Goal: Task Accomplishment & Management: Use online tool/utility

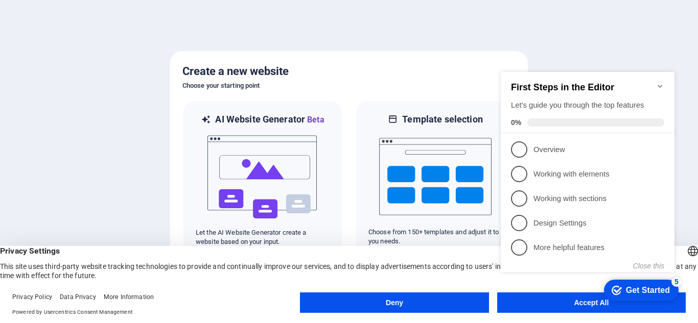
click div "checkmark Get Started 5 First Steps in the Editor Let's guide you through the t…"
click at [649, 265] on button "Close this" at bounding box center [648, 266] width 31 height 8
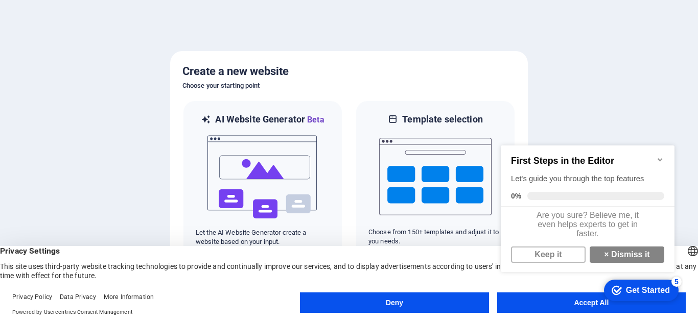
click at [627, 99] on div at bounding box center [349, 161] width 698 height 323
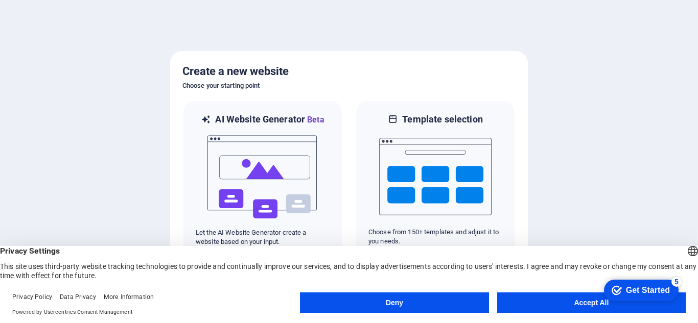
click at [536, 304] on button "Accept All" at bounding box center [591, 303] width 189 height 20
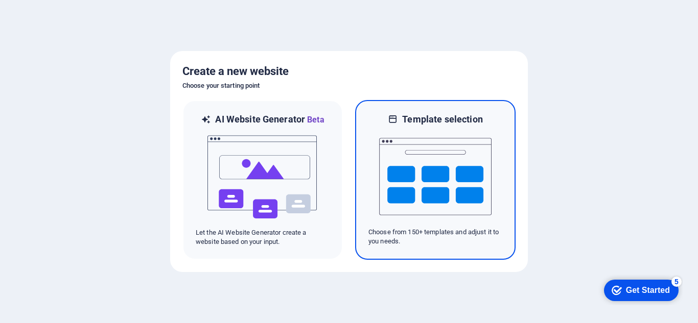
click at [456, 164] on img at bounding box center [435, 177] width 112 height 102
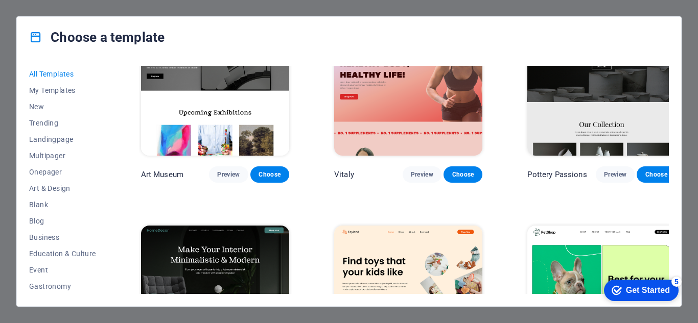
scroll to position [307, 0]
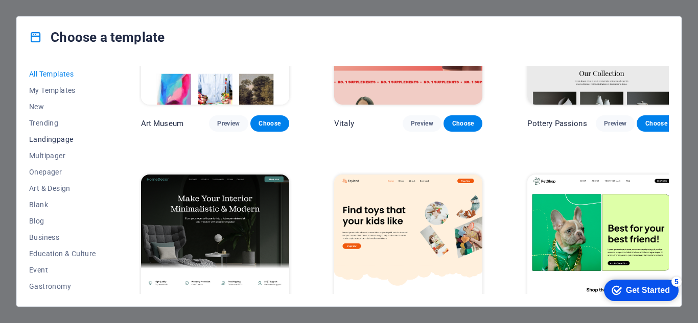
click at [67, 134] on button "Landingpage" at bounding box center [62, 139] width 67 height 16
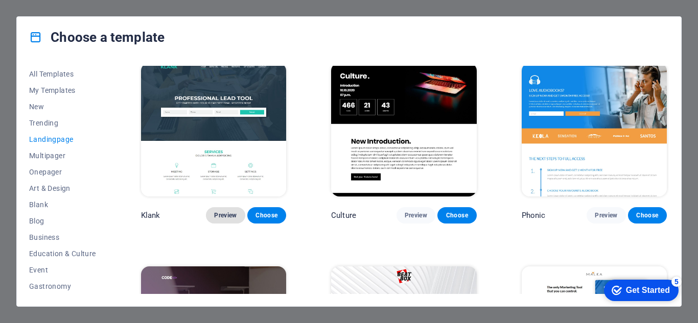
scroll to position [0, 0]
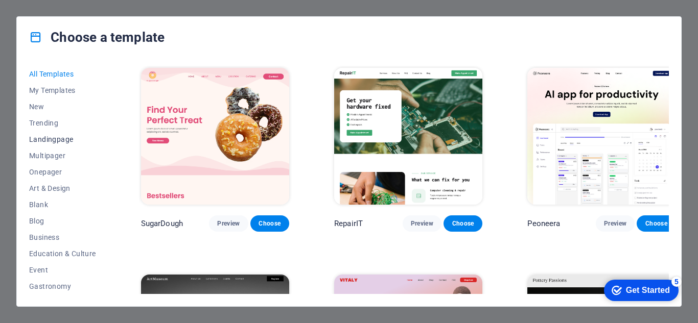
click at [51, 140] on span "Landingpage" at bounding box center [62, 139] width 67 height 8
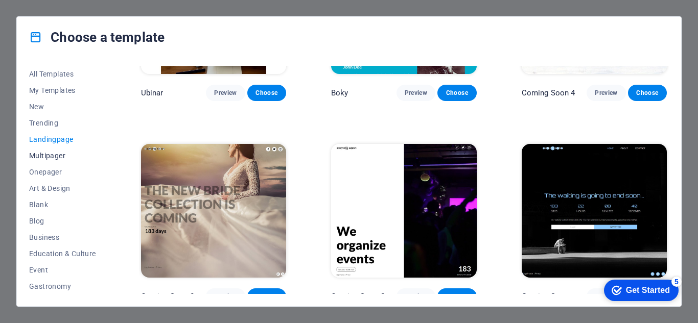
click at [62, 159] on span "Multipager" at bounding box center [62, 156] width 67 height 8
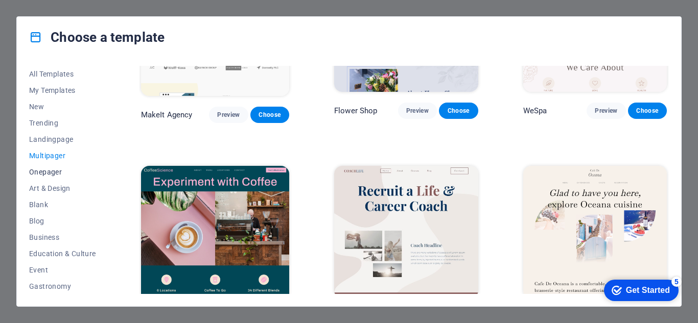
click at [62, 172] on span "Onepager" at bounding box center [62, 172] width 67 height 8
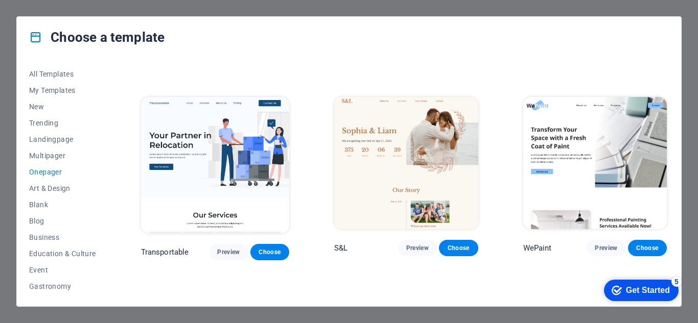
scroll to position [153, 0]
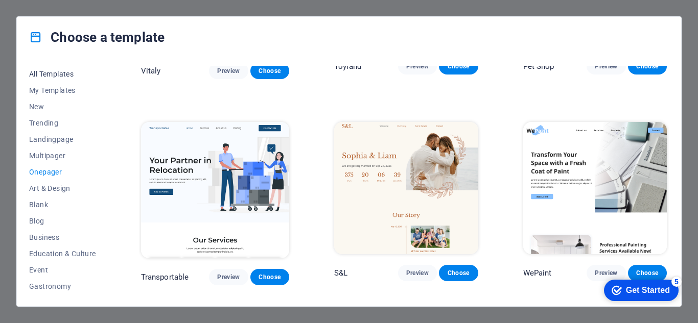
click at [61, 74] on span "All Templates" at bounding box center [62, 74] width 67 height 8
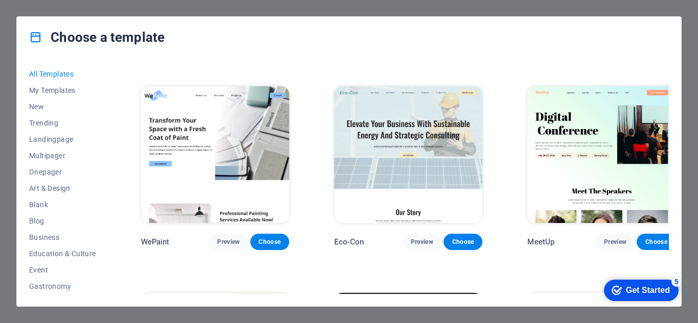
scroll to position [818, 0]
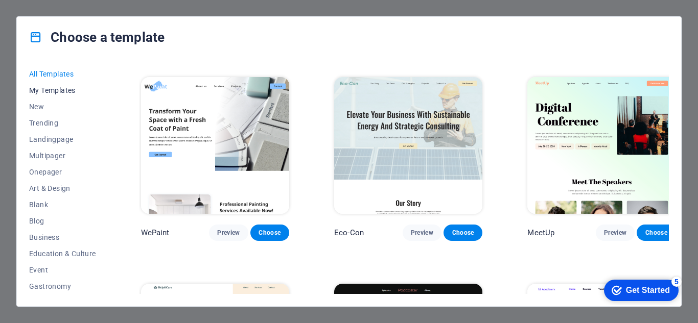
click at [58, 92] on span "My Templates" at bounding box center [62, 90] width 67 height 8
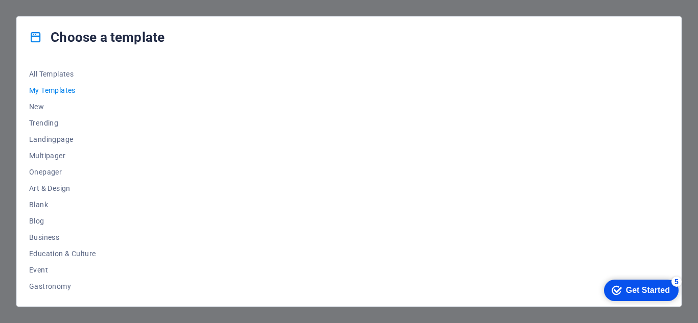
scroll to position [0, 0]
click at [57, 78] on button "All Templates" at bounding box center [62, 74] width 67 height 16
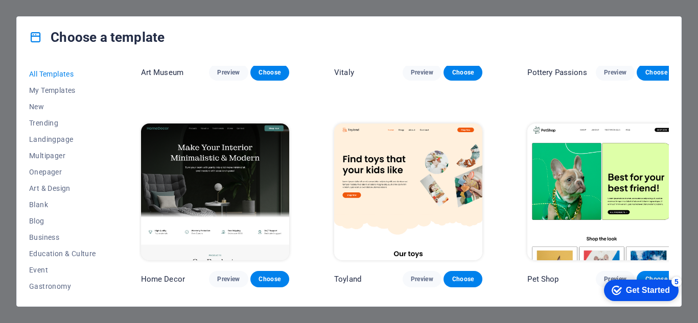
scroll to position [409, 0]
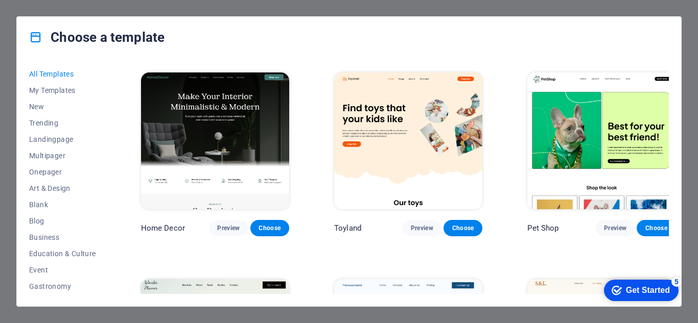
click at [612, 293] on icon "checkmark" at bounding box center [617, 291] width 10 height 10
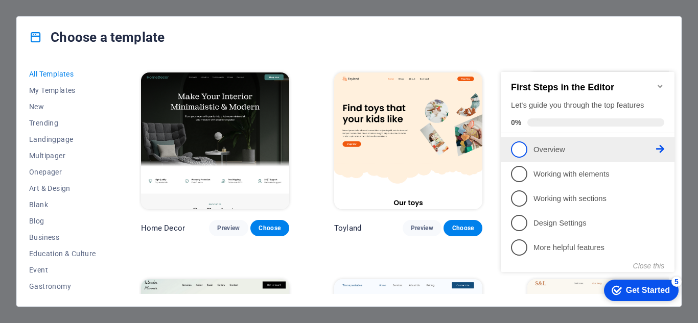
click at [562, 152] on p "Overview - incomplete" at bounding box center [595, 150] width 123 height 11
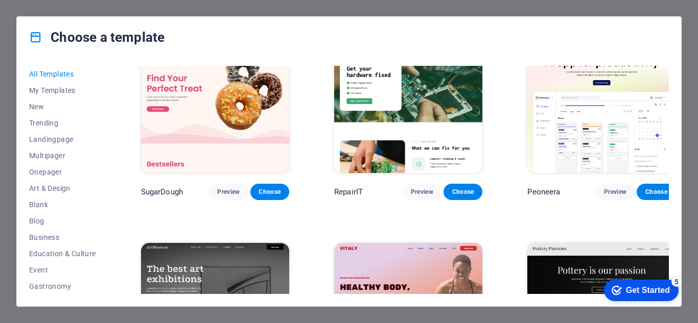
scroll to position [0, 0]
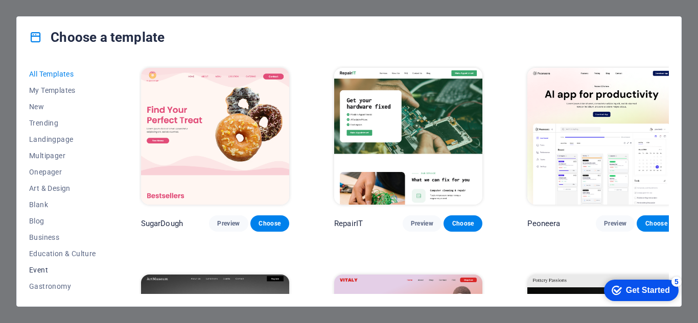
click at [41, 270] on span "Event" at bounding box center [62, 270] width 67 height 8
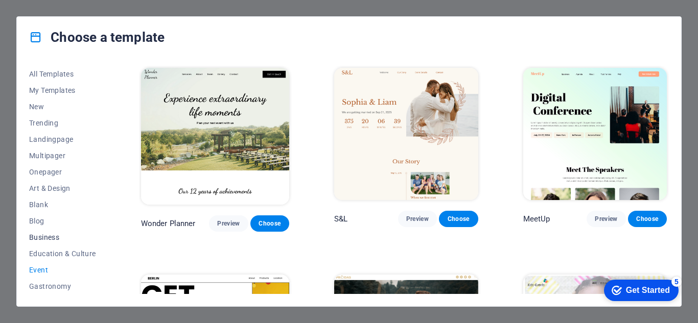
click at [45, 242] on button "Business" at bounding box center [62, 237] width 67 height 16
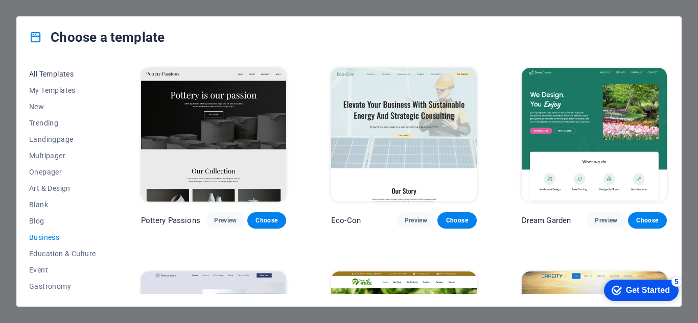
click at [62, 79] on button "All Templates" at bounding box center [62, 74] width 67 height 16
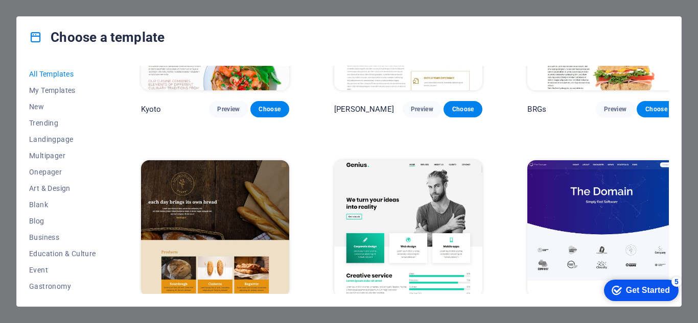
scroll to position [5264, 0]
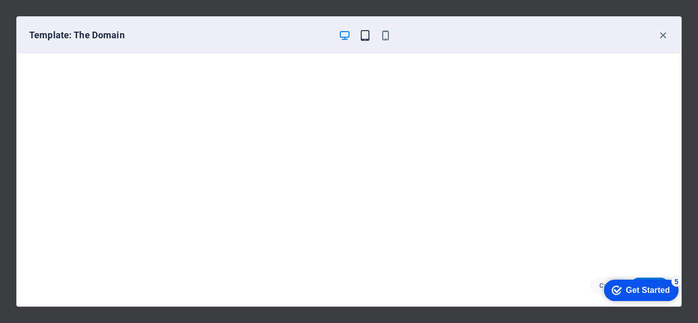
click at [368, 40] on icon "button" at bounding box center [365, 36] width 12 height 12
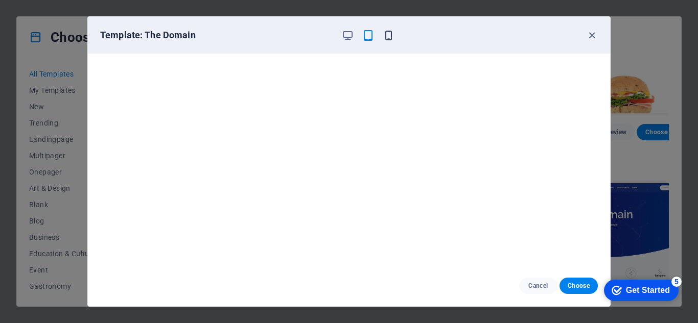
click at [383, 39] on icon "button" at bounding box center [389, 36] width 12 height 12
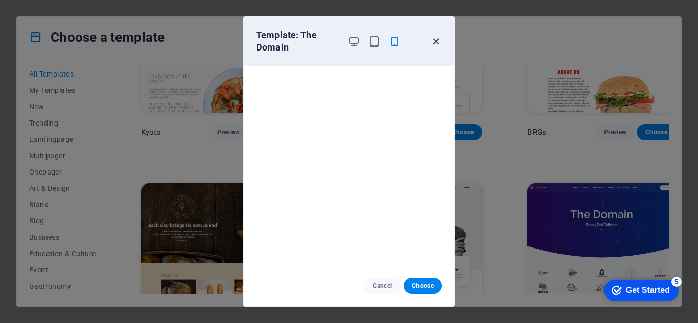
click at [431, 39] on icon "button" at bounding box center [436, 42] width 12 height 12
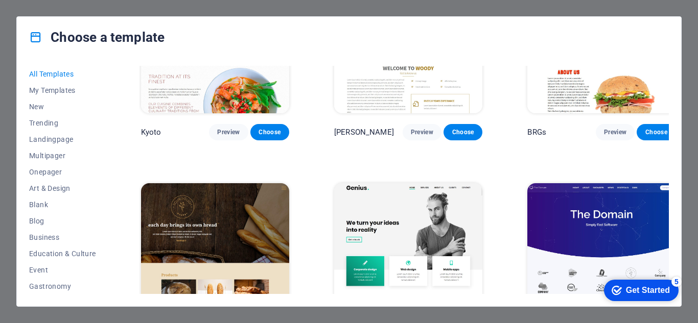
click at [694, 237] on div "Choose a template All Templates My Templates New Trending Landingpage Multipage…" at bounding box center [349, 161] width 698 height 323
click at [246, 8] on div "Choose a template All Templates My Templates New Trending Landingpage Multipage…" at bounding box center [349, 161] width 698 height 323
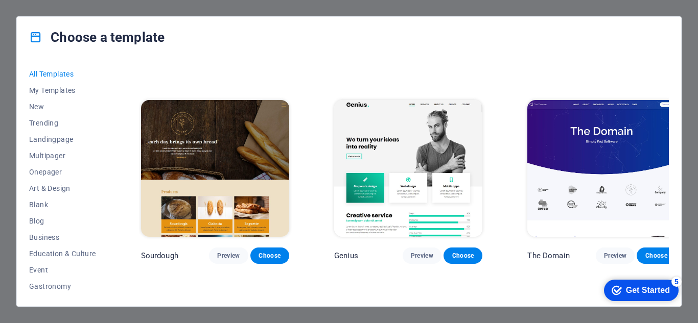
scroll to position [5417, 0]
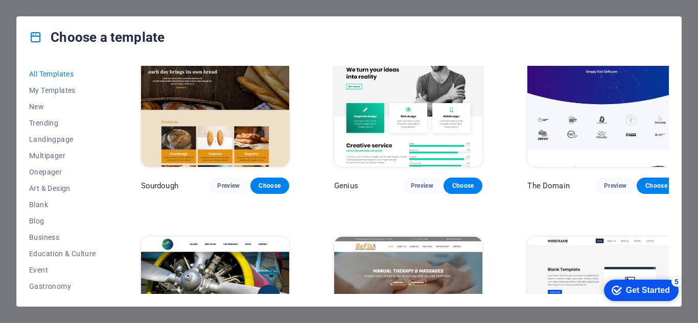
click at [398, 237] on img at bounding box center [408, 305] width 148 height 137
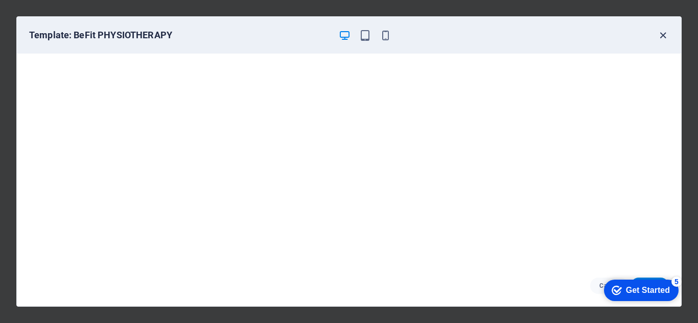
click at [660, 38] on icon "button" at bounding box center [663, 36] width 12 height 12
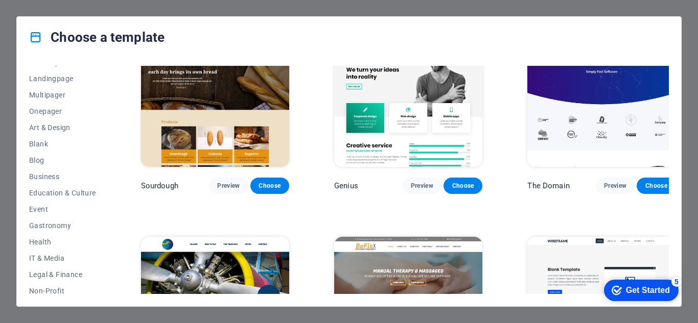
scroll to position [102, 0]
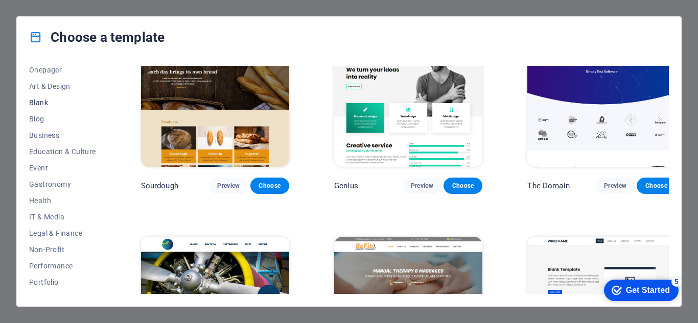
click at [49, 98] on button "Blank" at bounding box center [62, 103] width 67 height 16
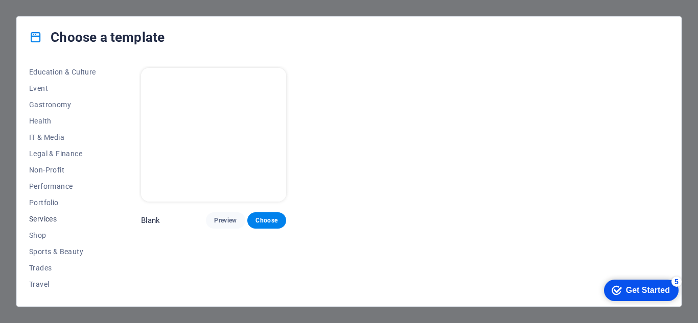
scroll to position [197, 0]
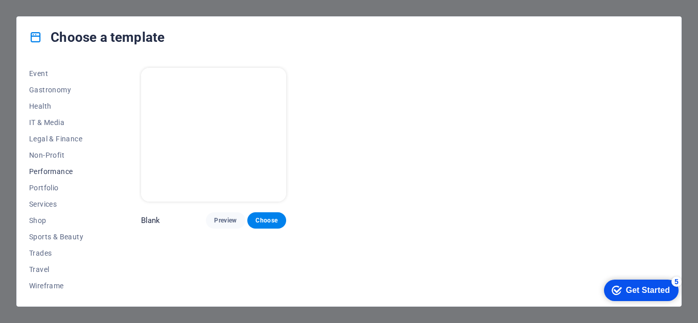
click at [74, 175] on span "Performance" at bounding box center [62, 172] width 67 height 8
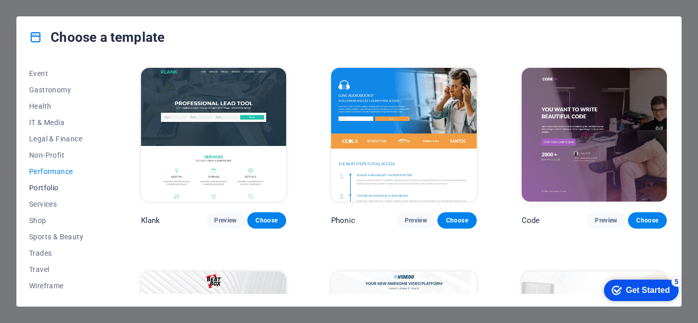
click at [56, 188] on span "Portfolio" at bounding box center [62, 188] width 67 height 8
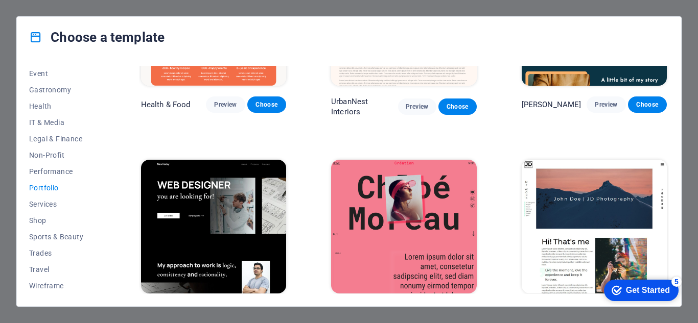
scroll to position [204, 0]
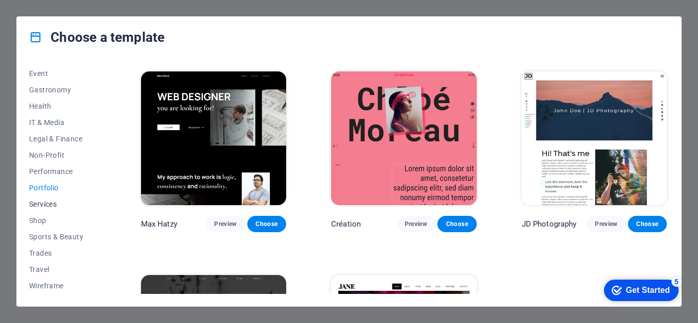
click at [49, 200] on span "Services" at bounding box center [62, 204] width 67 height 8
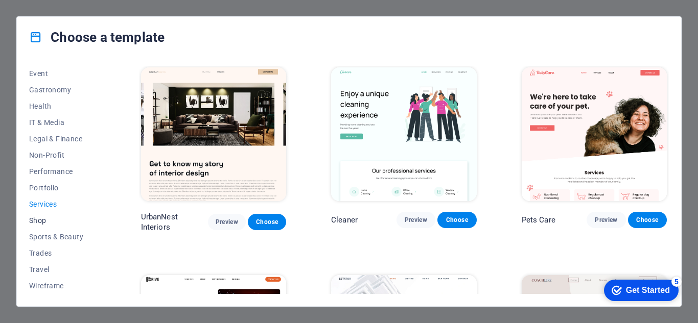
click at [39, 224] on span "Shop" at bounding box center [62, 221] width 67 height 8
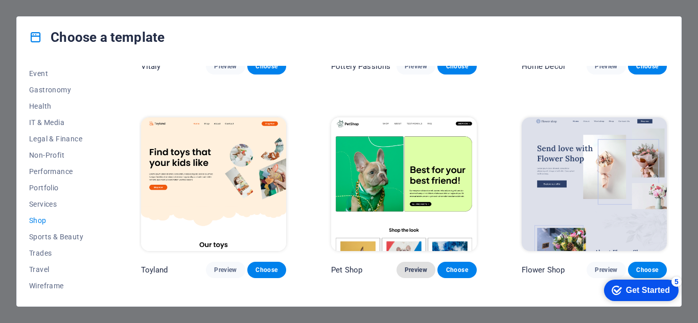
scroll to position [153, 0]
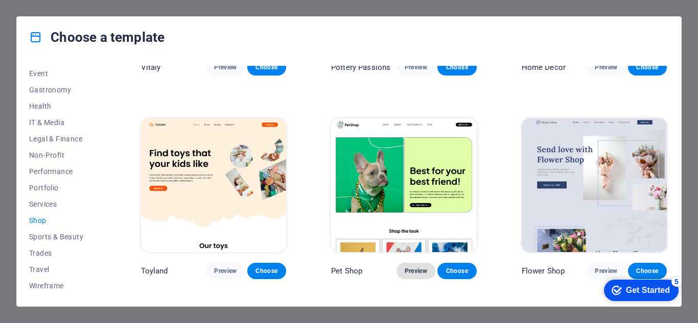
click at [403, 163] on img at bounding box center [403, 186] width 145 height 134
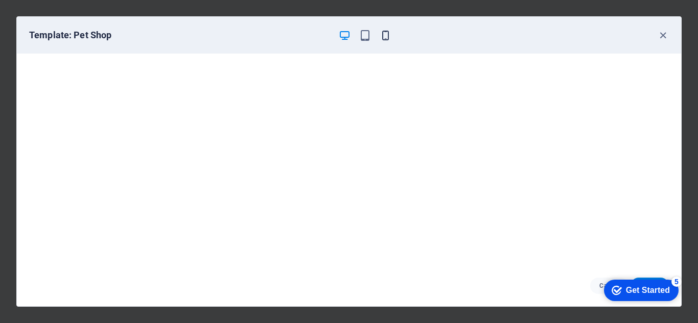
click at [385, 38] on icon "button" at bounding box center [386, 36] width 12 height 12
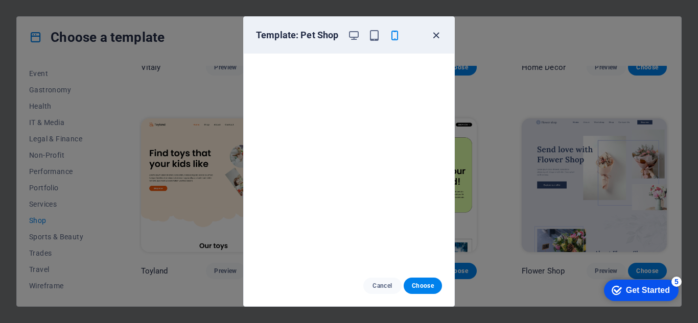
click at [434, 39] on icon "button" at bounding box center [436, 36] width 12 height 12
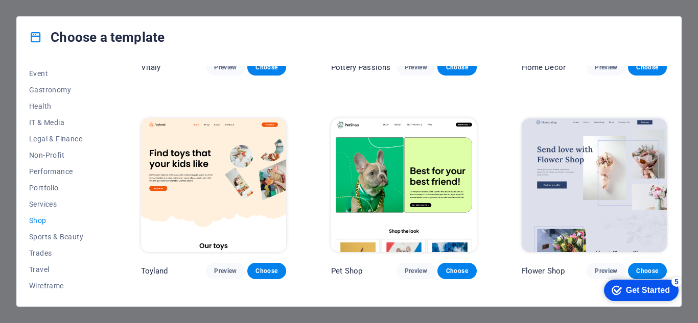
click at [560, 162] on img at bounding box center [594, 186] width 145 height 134
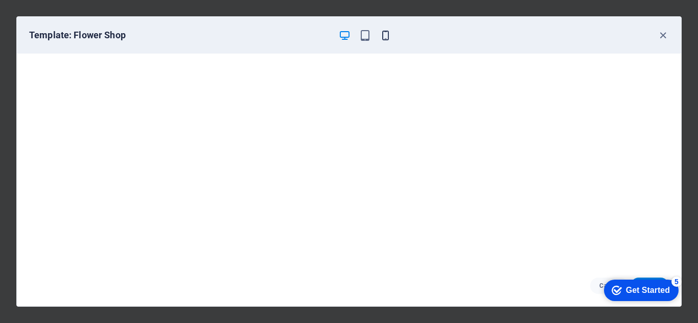
click at [385, 39] on icon "button" at bounding box center [386, 36] width 12 height 12
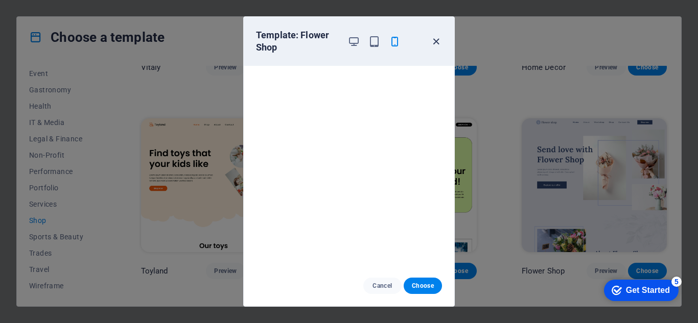
click at [436, 43] on icon "button" at bounding box center [436, 42] width 12 height 12
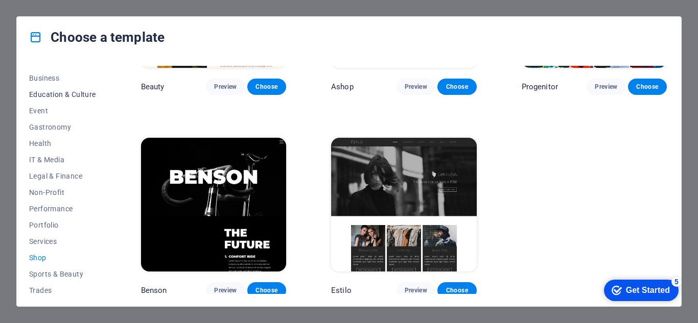
scroll to position [146, 0]
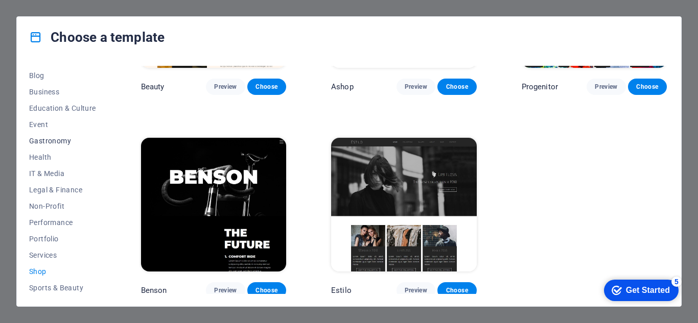
click at [59, 139] on span "Gastronomy" at bounding box center [62, 141] width 67 height 8
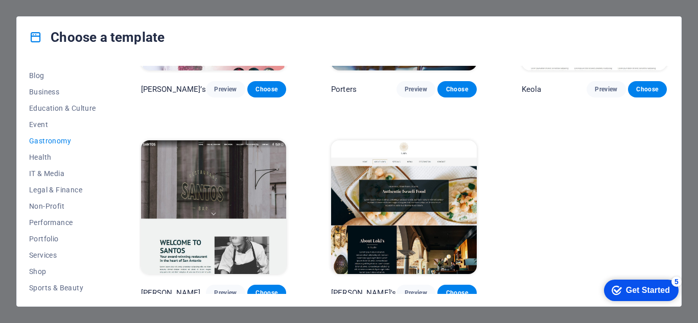
scroll to position [947, 0]
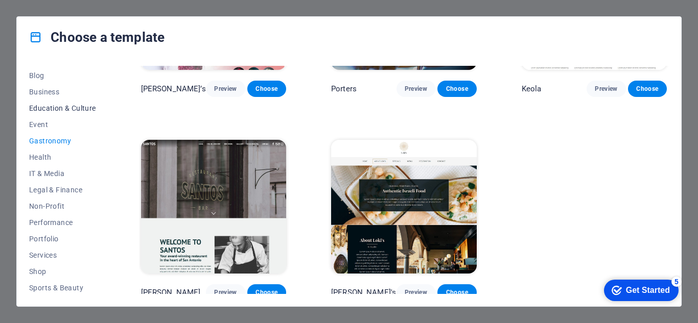
click at [57, 111] on span "Education & Culture" at bounding box center [62, 108] width 67 height 8
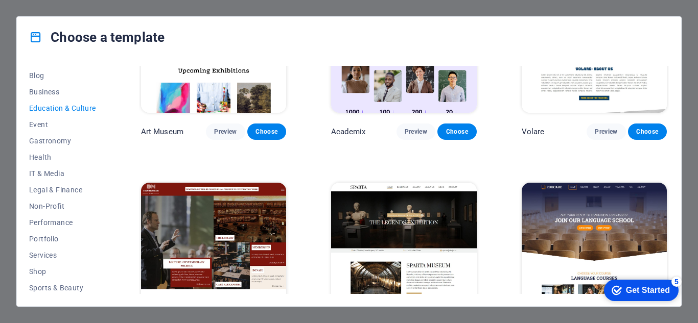
scroll to position [0, 0]
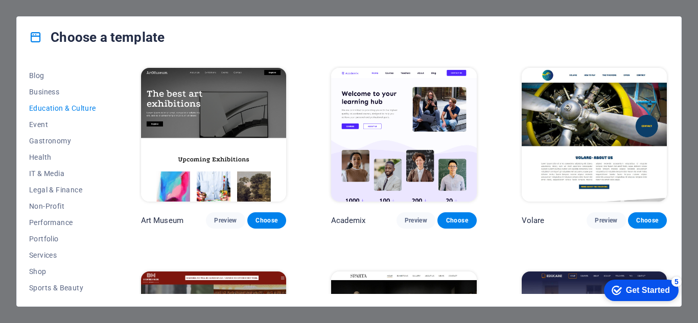
click at [436, 136] on img at bounding box center [403, 135] width 145 height 134
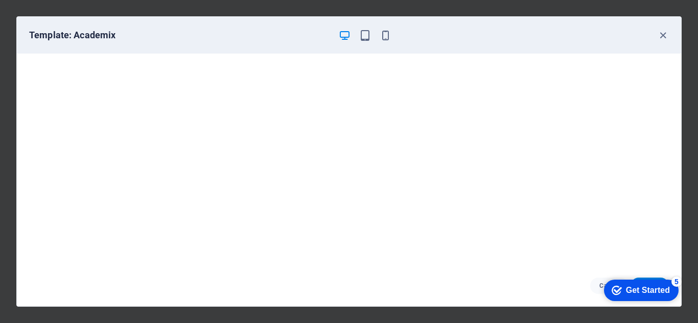
click at [387, 42] on div "Template: Academix" at bounding box center [349, 35] width 664 height 37
click at [386, 38] on icon "button" at bounding box center [386, 36] width 12 height 12
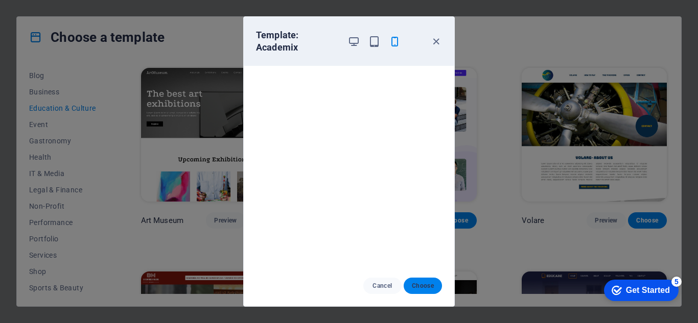
click at [424, 286] on span "Choose" at bounding box center [423, 286] width 22 height 8
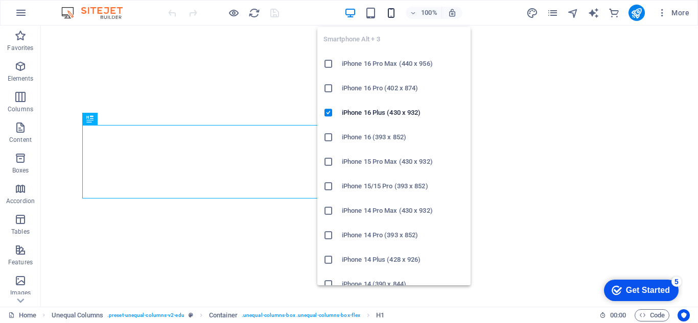
click at [391, 12] on icon "button" at bounding box center [391, 13] width 12 height 12
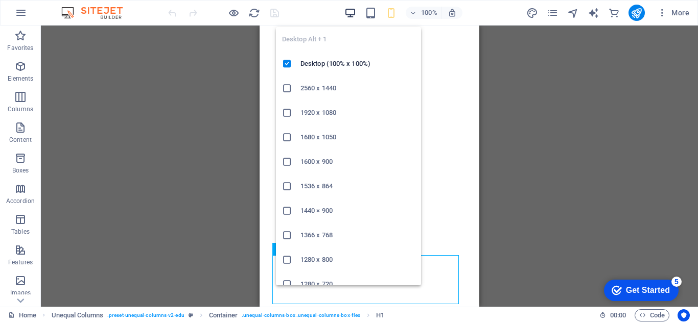
click at [356, 13] on icon "button" at bounding box center [350, 13] width 12 height 12
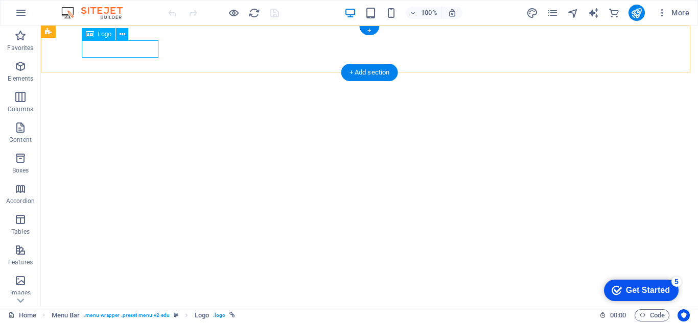
select select "px"
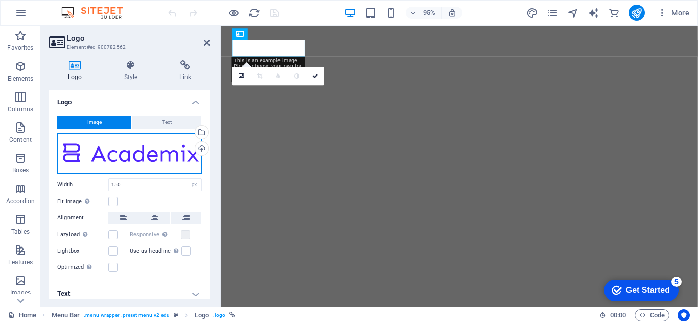
click at [132, 153] on div "Drag files here, click to choose files or select files from Files or our free s…" at bounding box center [129, 153] width 145 height 41
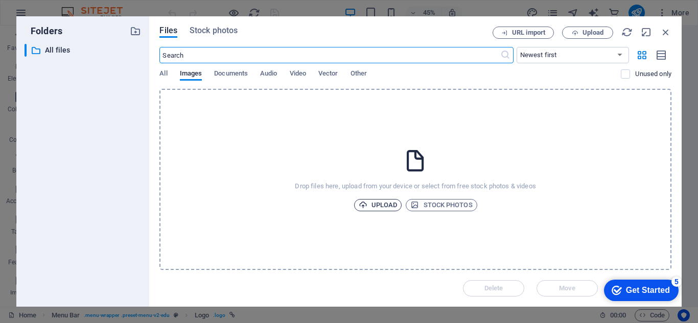
click at [365, 200] on span "Upload" at bounding box center [378, 205] width 39 height 12
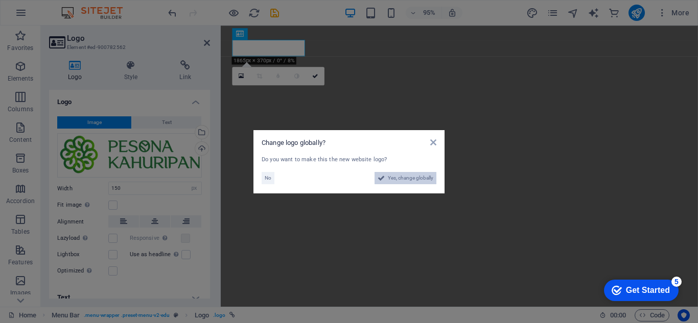
click at [378, 180] on icon at bounding box center [381, 178] width 7 height 12
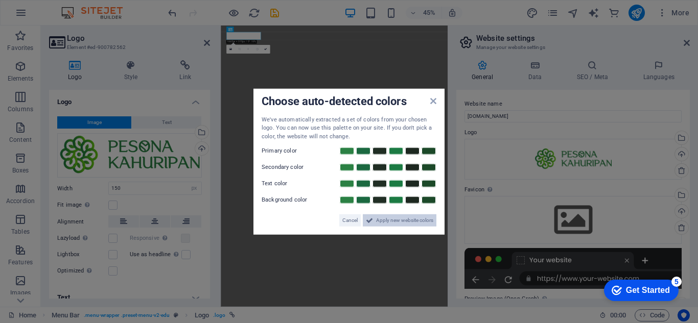
click at [406, 222] on span "Apply new website colors" at bounding box center [404, 221] width 57 height 12
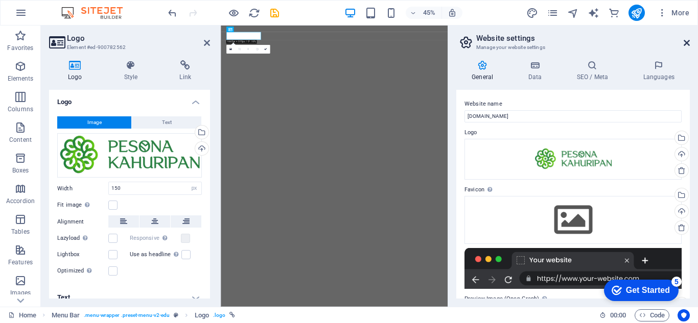
click at [686, 41] on icon at bounding box center [687, 43] width 6 height 8
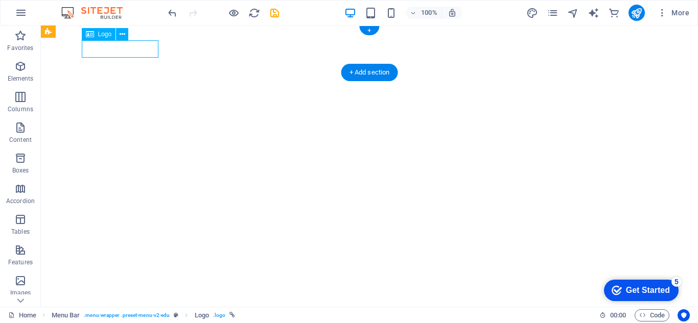
select select "px"
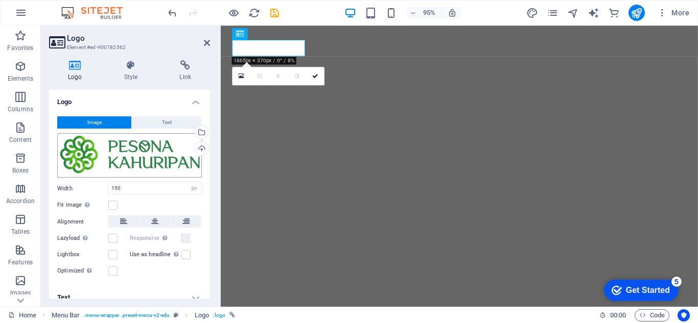
scroll to position [11, 0]
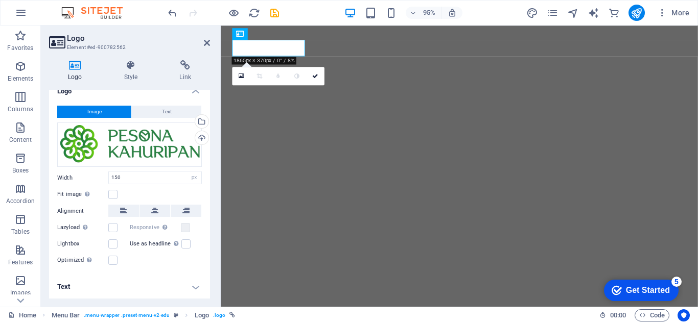
click at [192, 288] on h4 "Text" at bounding box center [129, 287] width 161 height 25
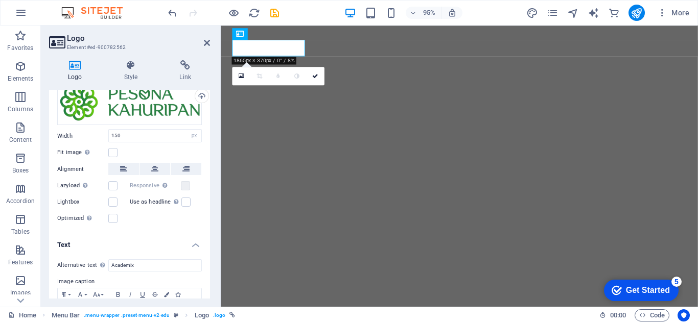
scroll to position [107, 0]
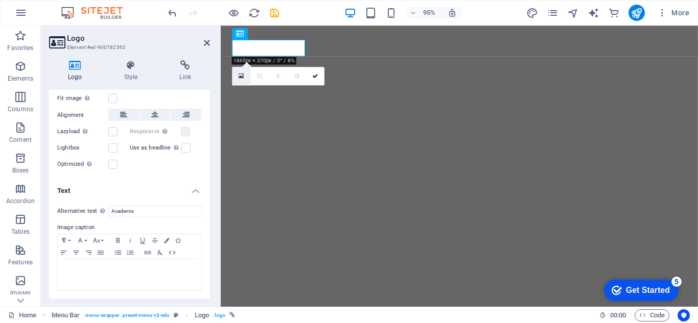
click at [236, 76] on link at bounding box center [242, 75] width 18 height 18
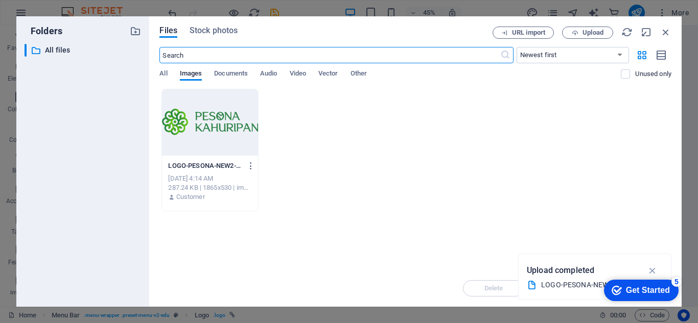
click at [223, 140] on div at bounding box center [210, 122] width 96 height 66
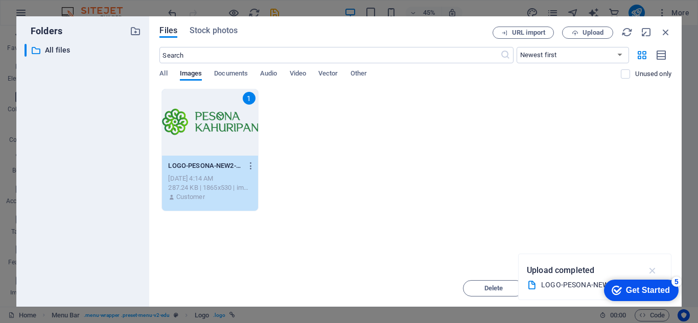
click at [658, 268] on icon "button" at bounding box center [653, 270] width 12 height 11
click at [661, 287] on div "Get Started" at bounding box center [648, 290] width 44 height 9
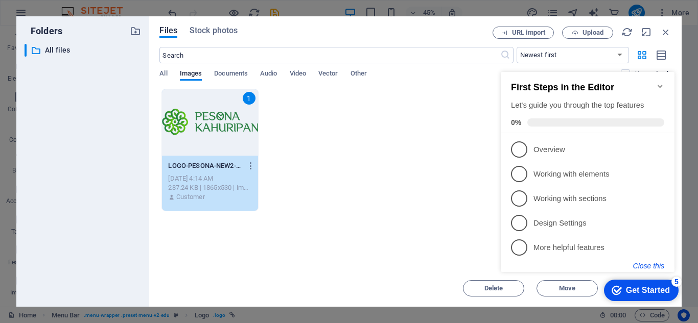
click at [652, 269] on button "Close this" at bounding box center [648, 266] width 31 height 8
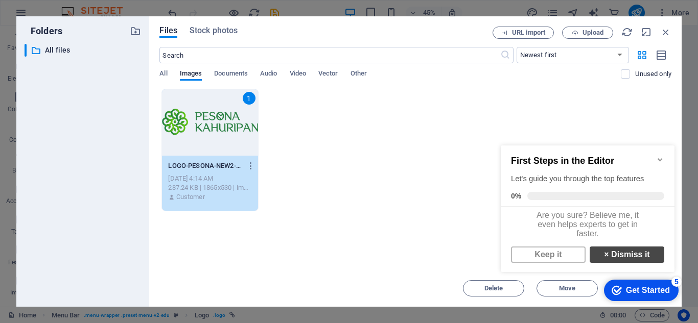
scroll to position [0, 0]
click at [604, 258] on link "× Dismiss it" at bounding box center [627, 255] width 75 height 16
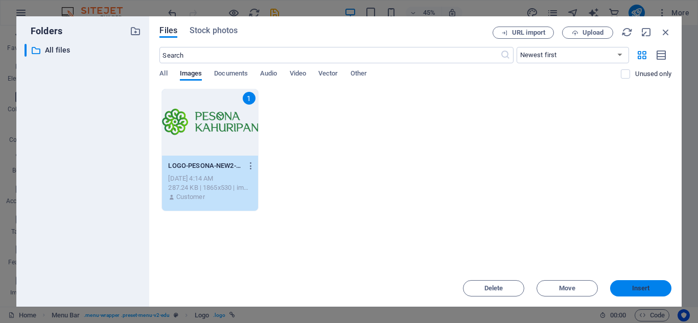
click at [618, 289] on span "Insert" at bounding box center [640, 289] width 53 height 6
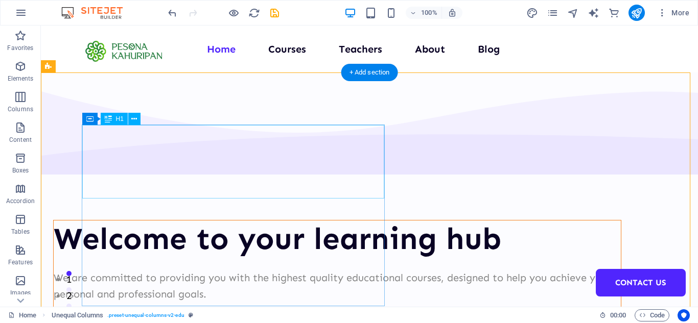
click at [202, 221] on div "Welcome to your learning hub" at bounding box center [337, 239] width 567 height 37
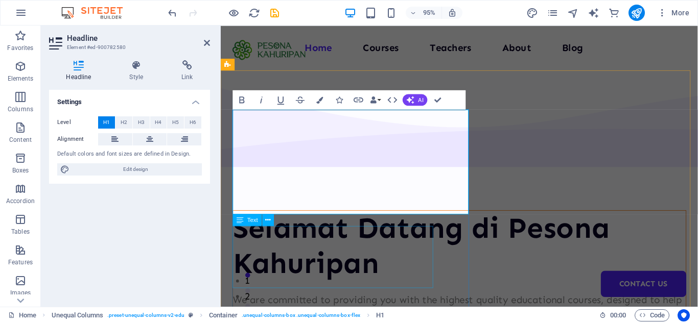
click at [345, 307] on div "We are committed to providing you with the highest quality educational courses,…" at bounding box center [472, 323] width 477 height 33
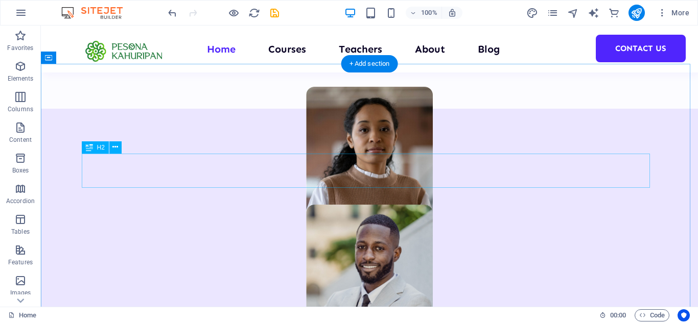
scroll to position [920, 0]
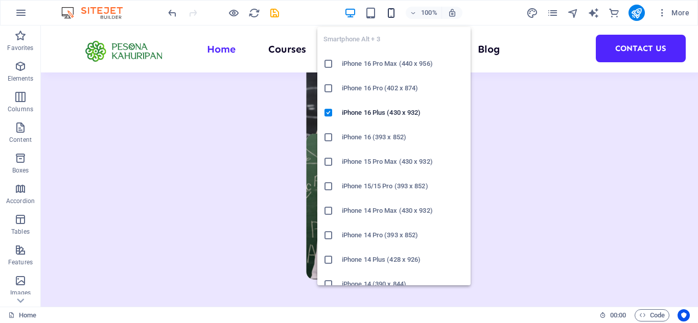
click at [388, 17] on icon "button" at bounding box center [391, 13] width 12 height 12
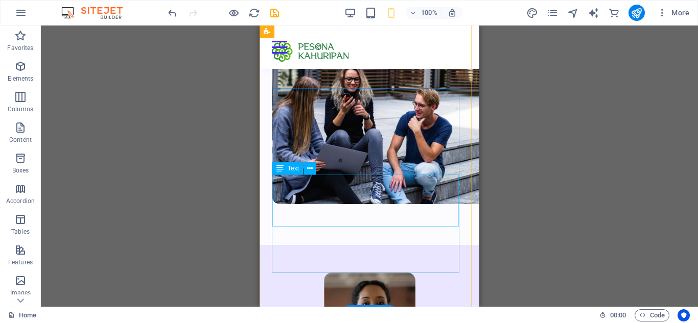
scroll to position [307, 0]
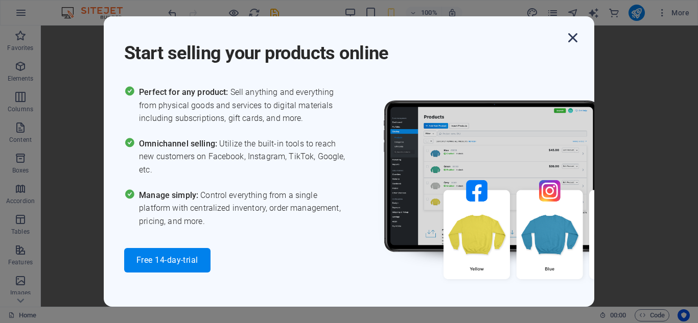
click at [576, 37] on icon "button" at bounding box center [573, 38] width 18 height 18
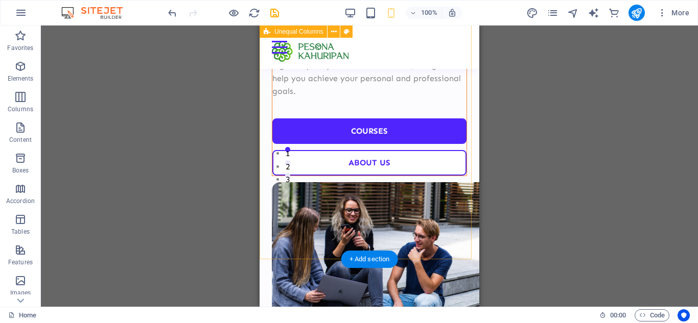
scroll to position [0, 0]
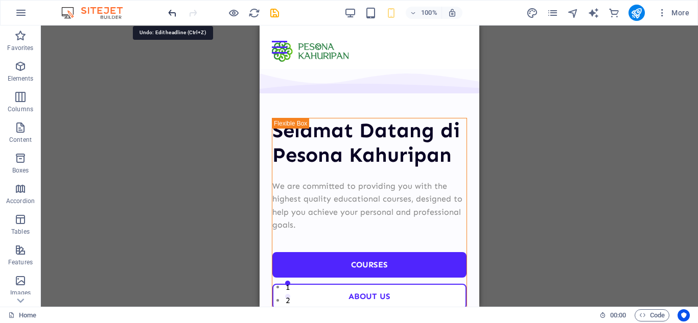
click at [175, 14] on icon "undo" at bounding box center [173, 13] width 12 height 12
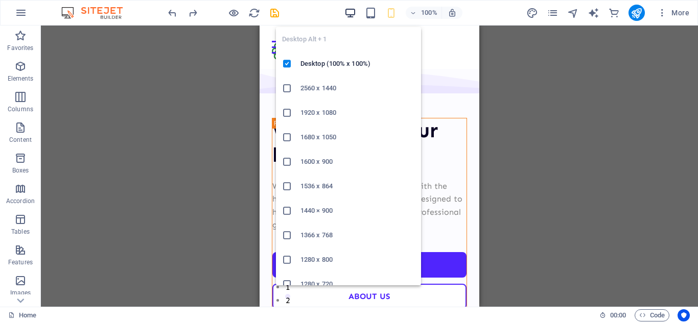
click at [353, 17] on icon "button" at bounding box center [350, 13] width 12 height 12
